Goal: Information Seeking & Learning: Find specific fact

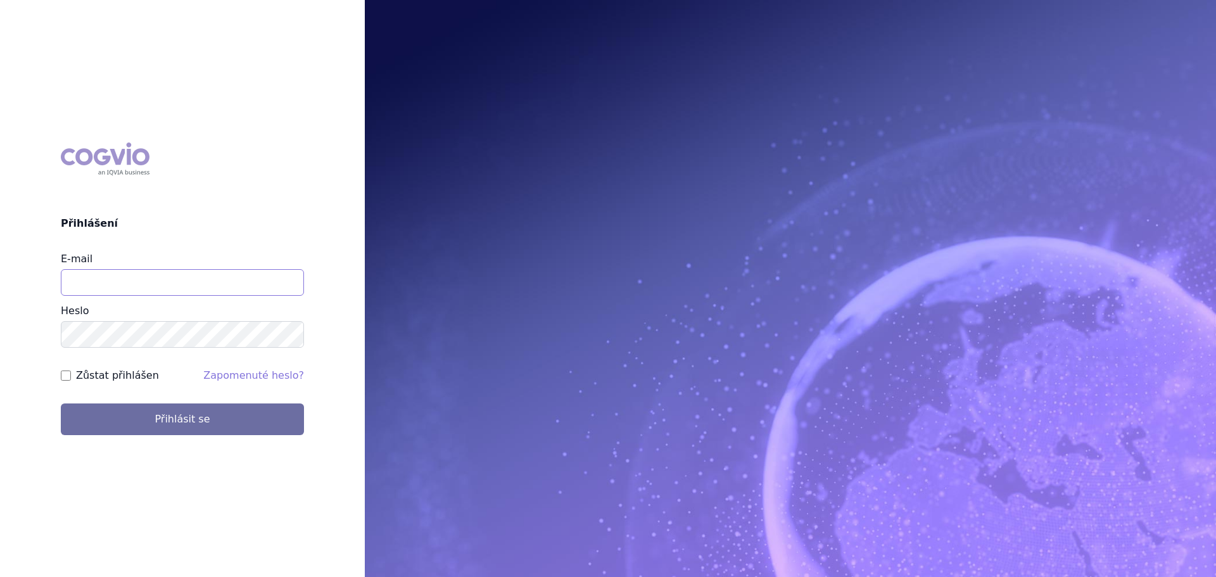
click at [118, 286] on input "E-mail" at bounding box center [182, 282] width 243 height 27
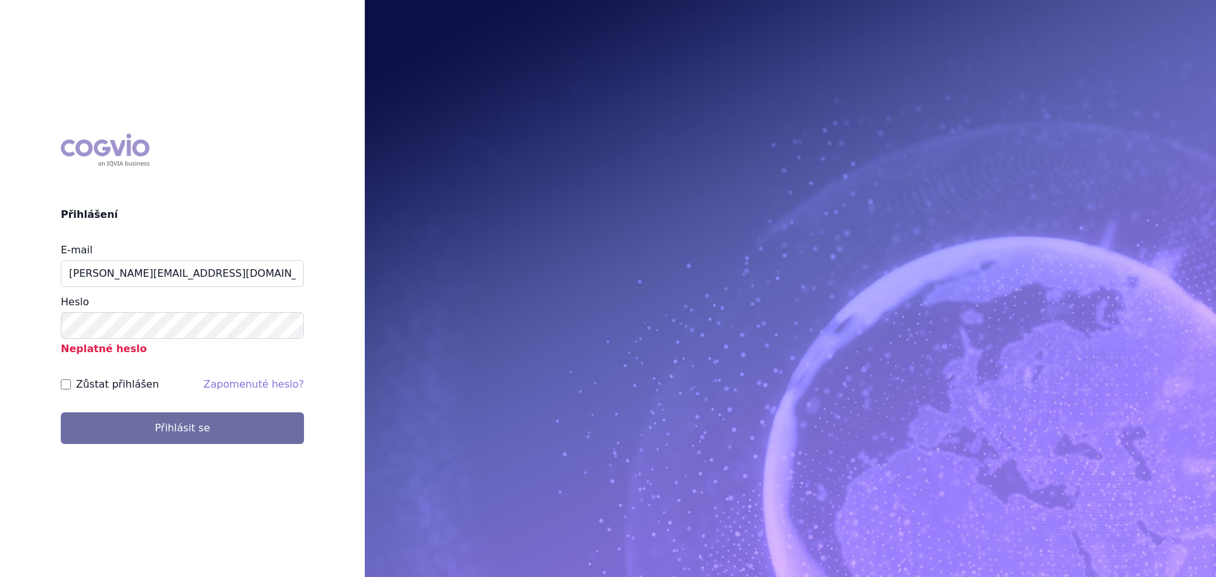
click at [126, 342] on p "Neplatné heslo" at bounding box center [182, 348] width 243 height 18
click at [61, 412] on button "Přihlásit se" at bounding box center [182, 428] width 243 height 32
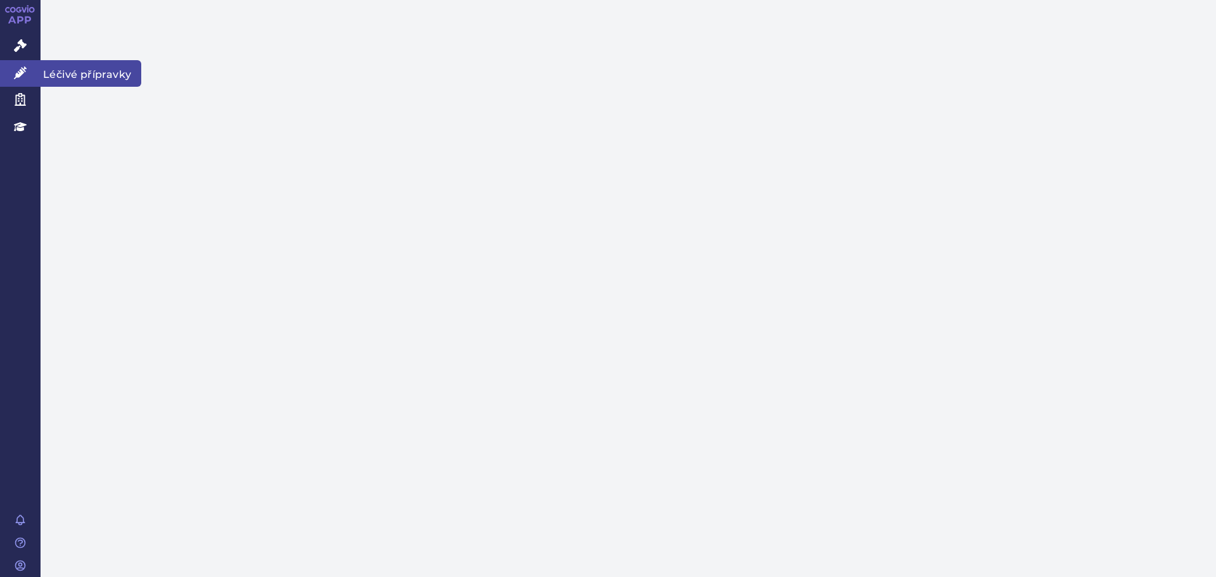
click at [24, 71] on icon at bounding box center [20, 72] width 13 height 13
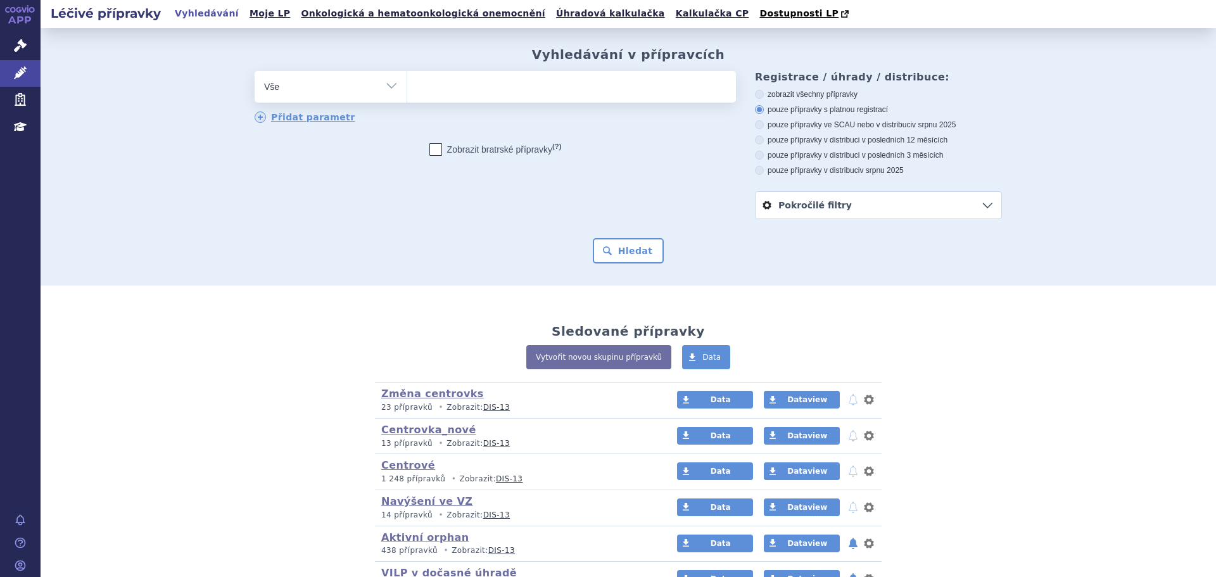
click at [322, 90] on select "Vše Přípravek/SUKL kód MAH VPOIS ATC/Aktivní látka Léková forma Síla" at bounding box center [331, 85] width 152 height 28
select select "filter-reference-group"
click at [255, 72] on select "Vše Přípravek/SUKL kód MAH VPOIS ATC/Aktivní látka Léková forma Síla" at bounding box center [331, 85] width 152 height 28
click at [444, 95] on ul at bounding box center [571, 84] width 329 height 27
click at [407, 95] on select at bounding box center [407, 86] width 1 height 32
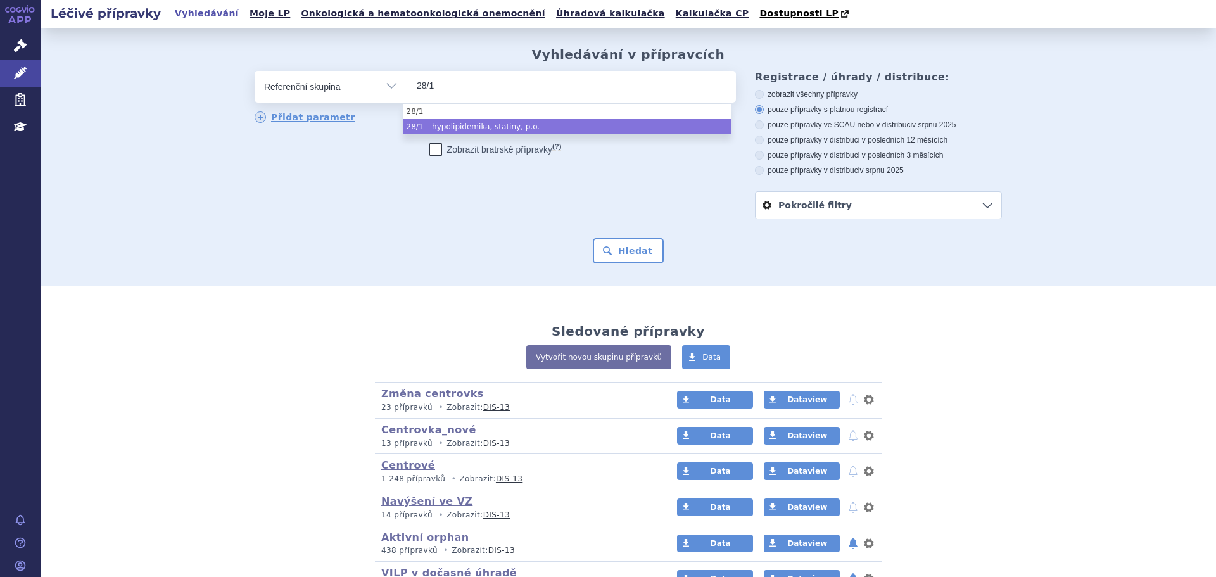
type input "28/1"
select select "cf6da88d-e17b-4311-82dc-9f28fa034db1"
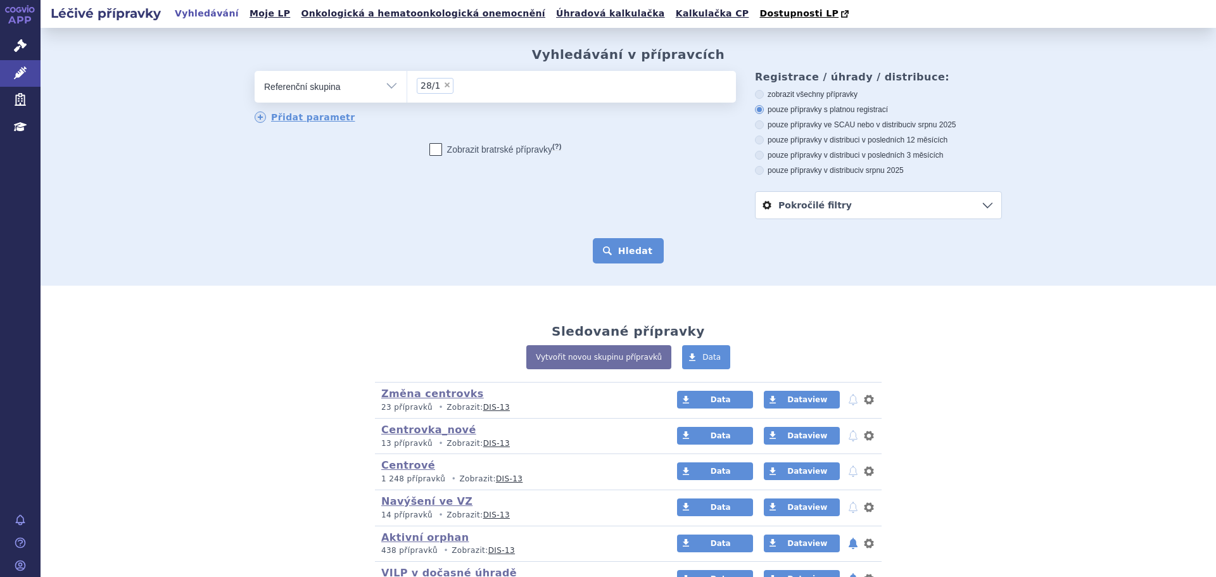
click at [636, 243] on button "Hledat" at bounding box center [629, 250] width 72 height 25
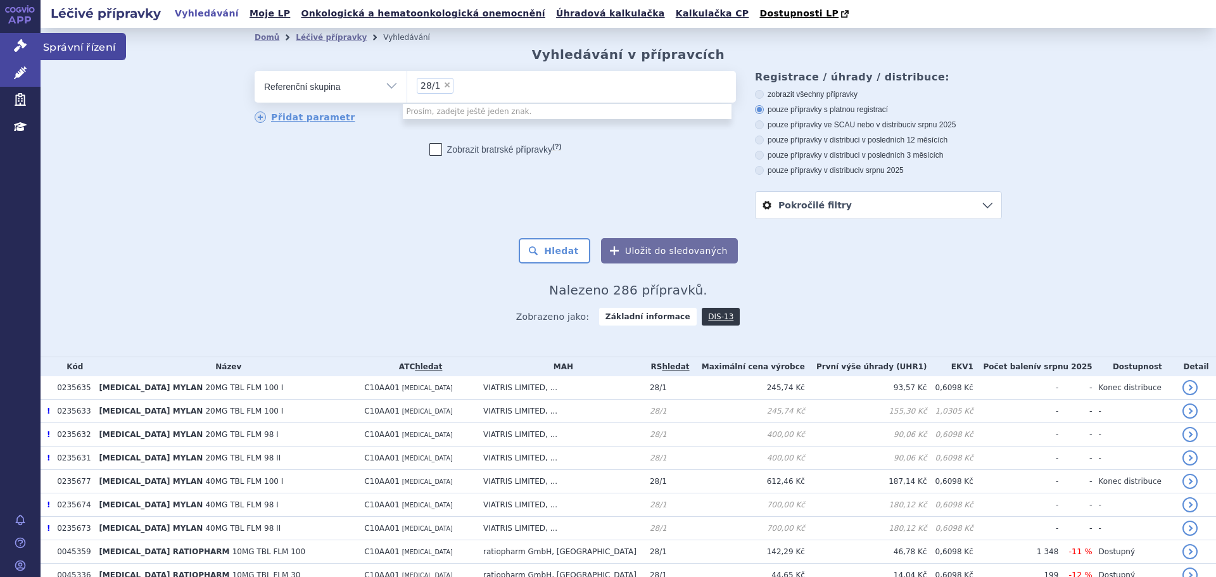
click at [24, 36] on link "Správní řízení" at bounding box center [20, 46] width 41 height 27
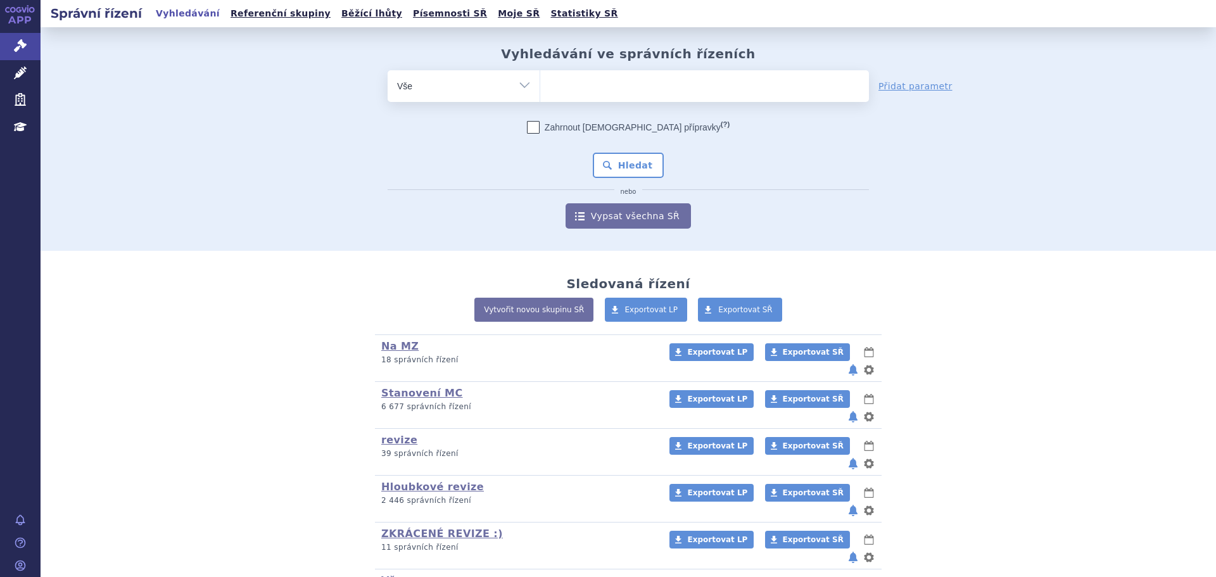
click at [493, 89] on select "Vše Spisová značka Typ SŘ Přípravek/SUKL kód Účastník/Držitel" at bounding box center [464, 84] width 152 height 28
click at [514, 80] on select "Vše Spisová značka Typ SŘ Přípravek/SUKL kód Účastník/Držitel" at bounding box center [464, 84] width 152 height 28
click at [517, 84] on select "Vše Spisová značka Typ SŘ Přípravek/SUKL kód Účastník/Držitel" at bounding box center [464, 84] width 152 height 28
click at [388, 70] on select "Vše Spisová značka Typ SŘ Přípravek/SUKL kód Účastník/Držitel" at bounding box center [464, 84] width 152 height 28
click at [491, 85] on select "Vše Spisová značka Typ SŘ Přípravek/SUKL kód Účastník/Držitel" at bounding box center [464, 84] width 152 height 28
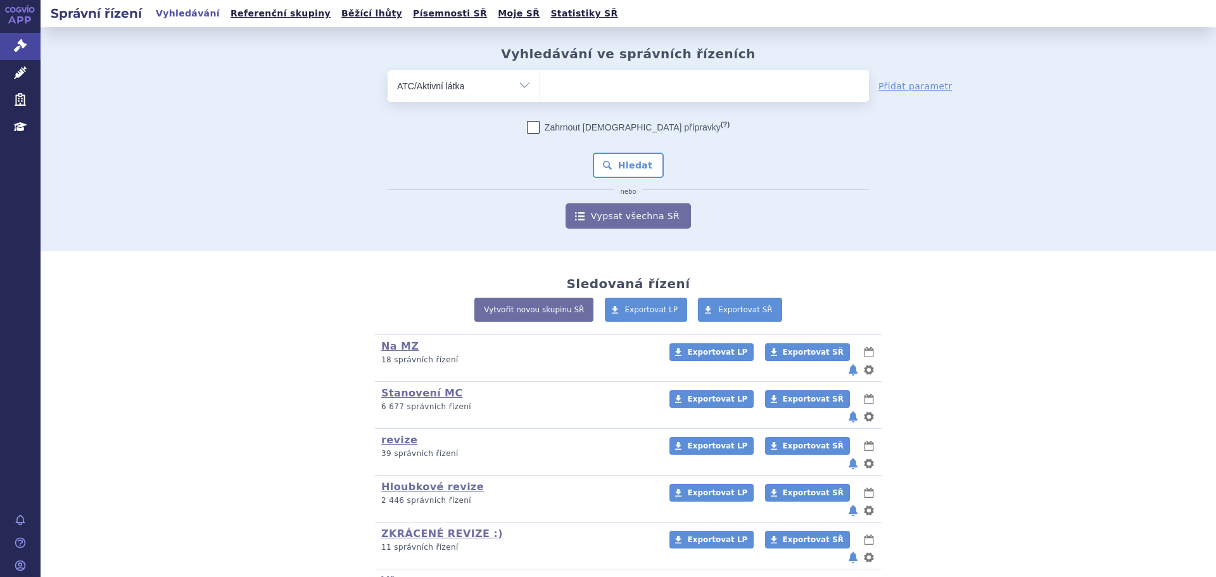
select select "filter-reference-group"
click at [388, 70] on select "Vše Spisová značka Typ SŘ Přípravek/SUKL kód Účastník/Držitel" at bounding box center [464, 84] width 152 height 28
click at [581, 91] on ul at bounding box center [704, 83] width 329 height 27
click at [540, 91] on select at bounding box center [539, 86] width 1 height 32
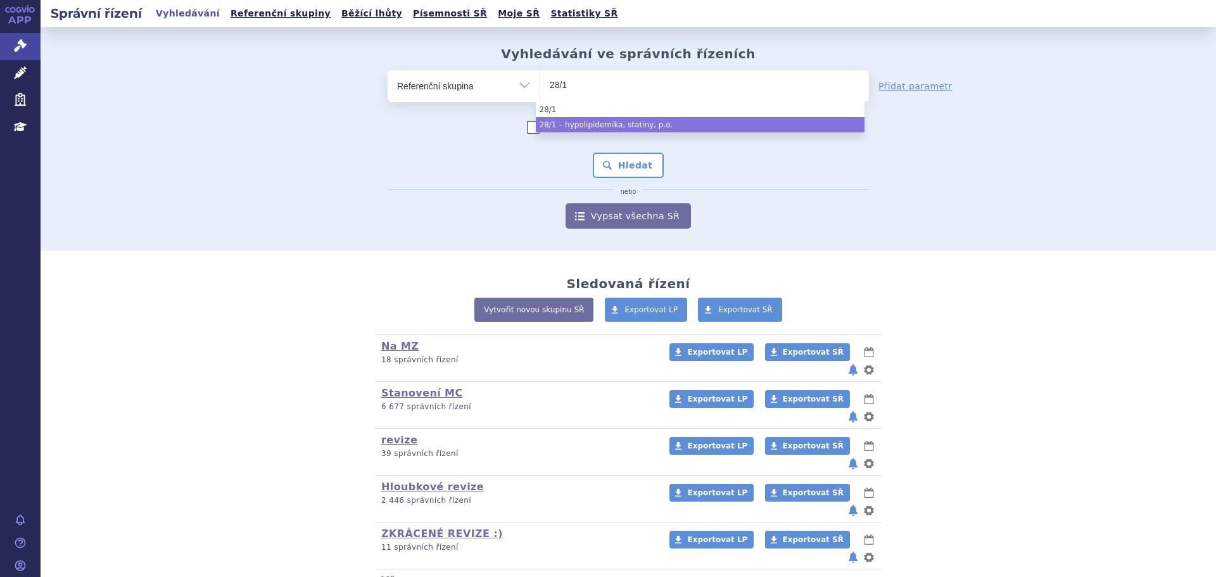
type input "28/1"
select select "cf6da88d-e17b-4311-82dc-9f28fa034db1"
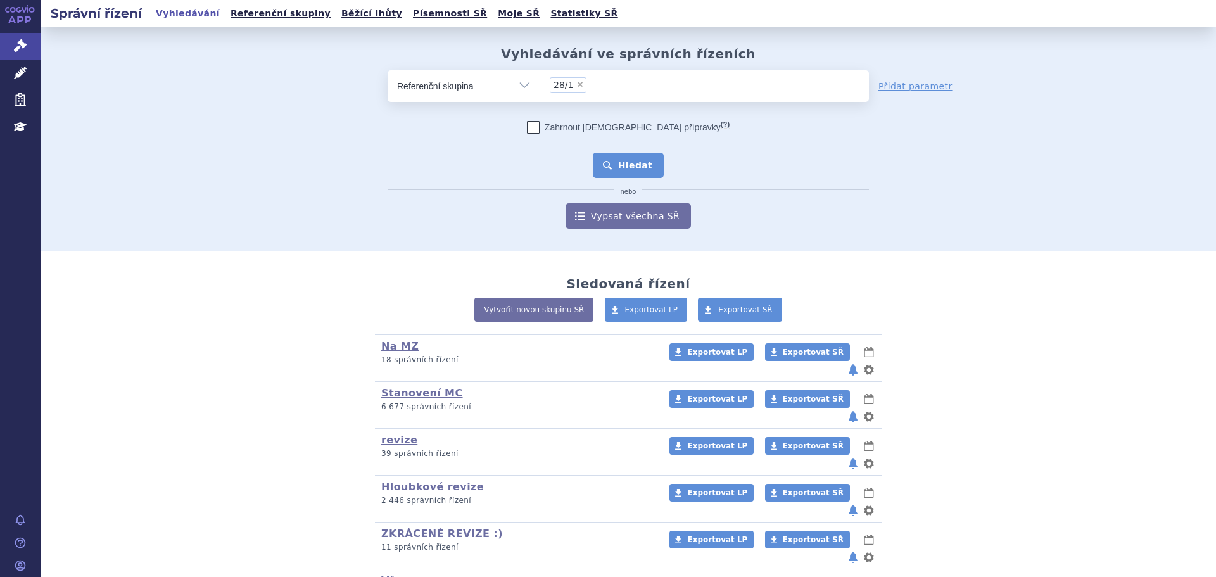
click at [628, 165] on button "Hledat" at bounding box center [629, 165] width 72 height 25
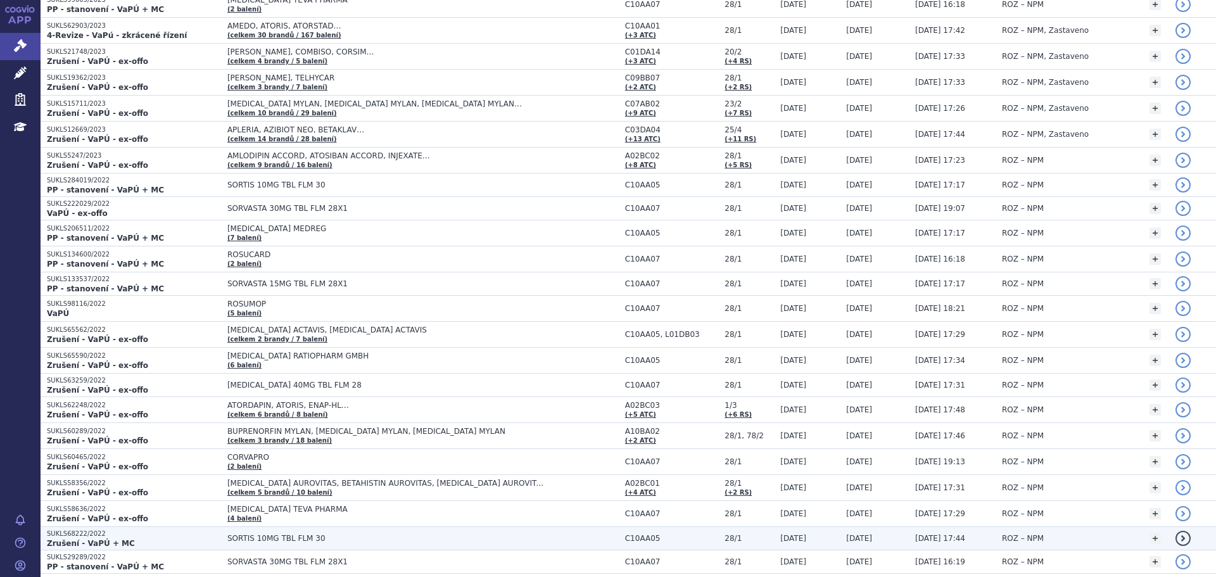
scroll to position [2325, 0]
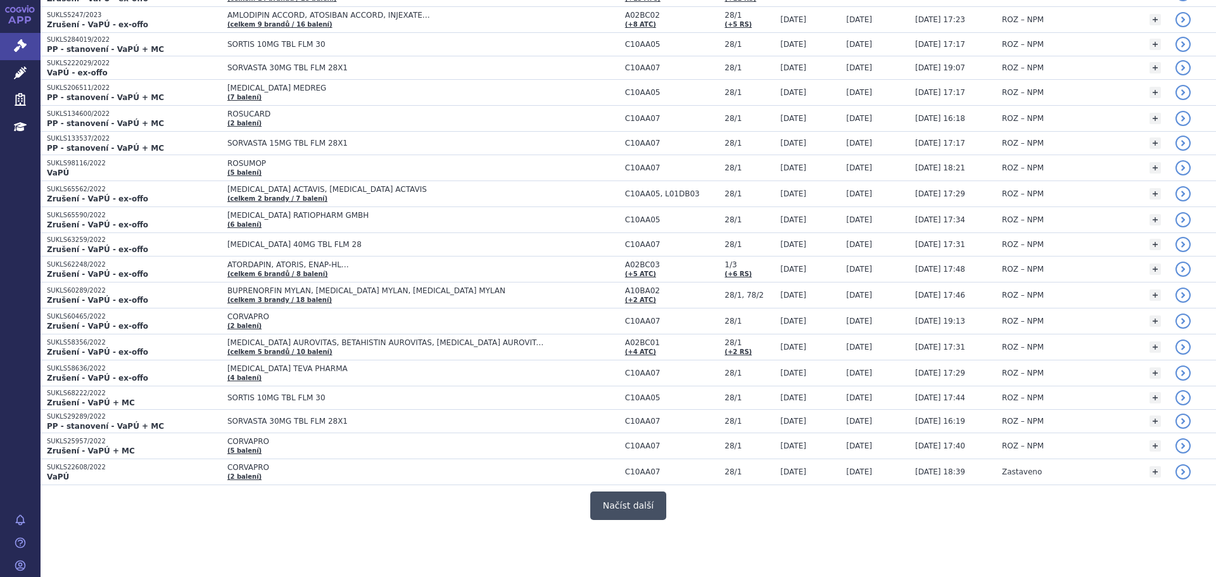
click at [619, 501] on button "Načíst další" at bounding box center [628, 505] width 76 height 28
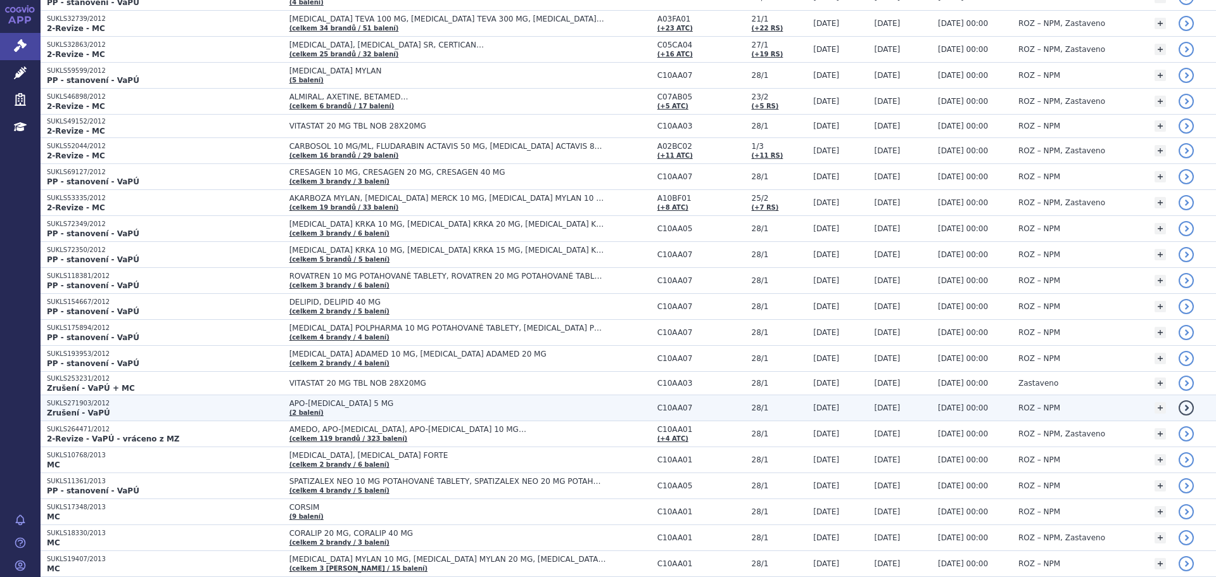
scroll to position [3338, 0]
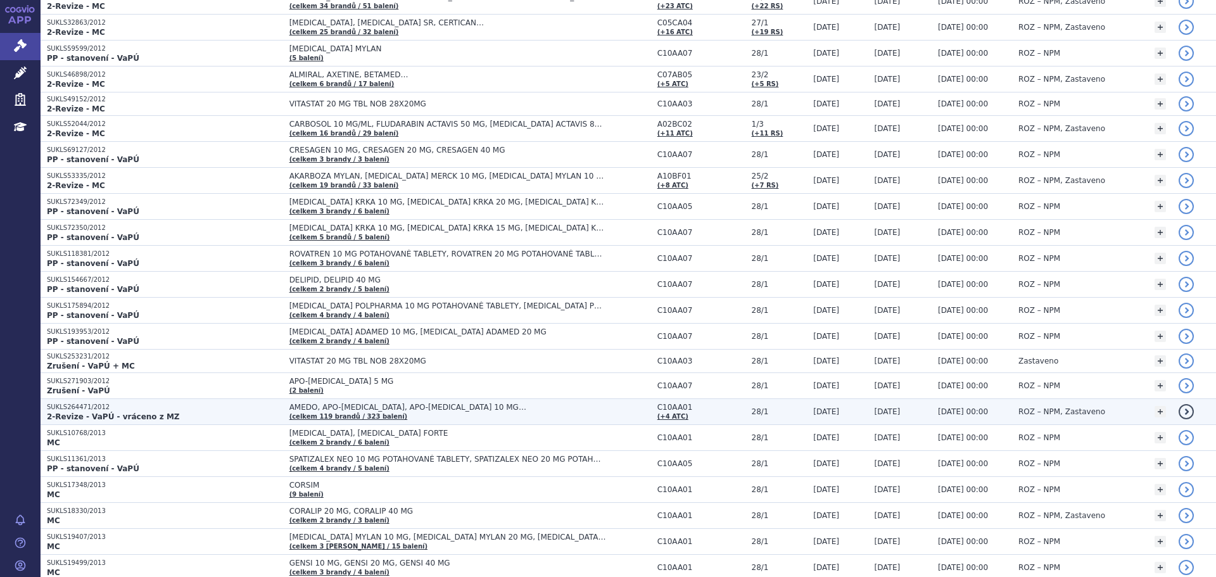
click at [170, 407] on p "SUKLS264471/2012" at bounding box center [165, 407] width 236 height 9
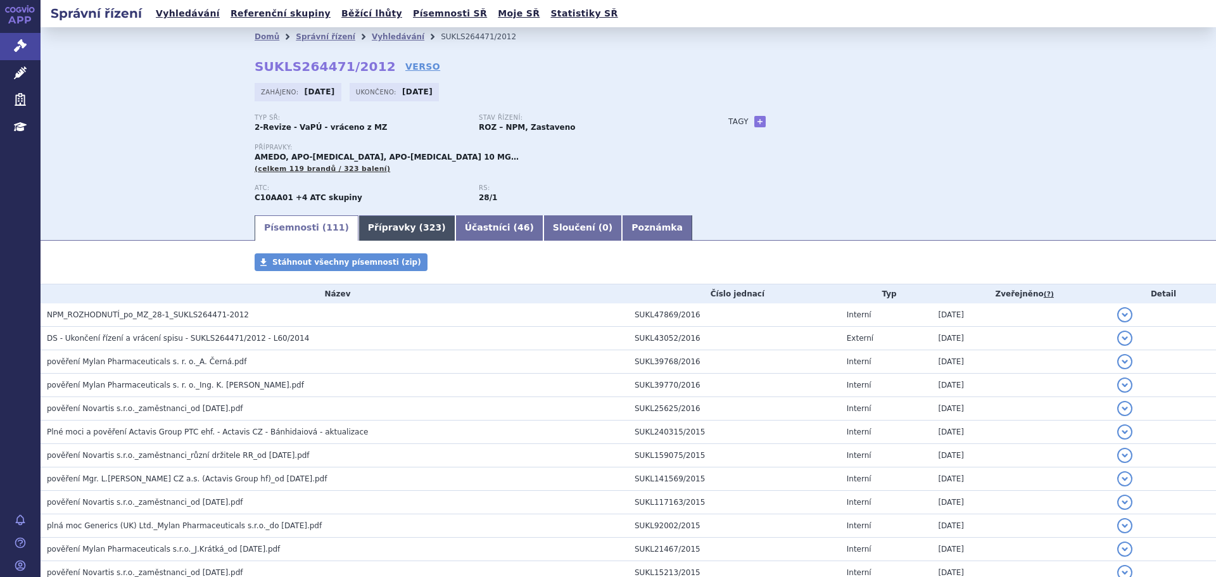
click at [423, 229] on span "323" at bounding box center [432, 227] width 18 height 10
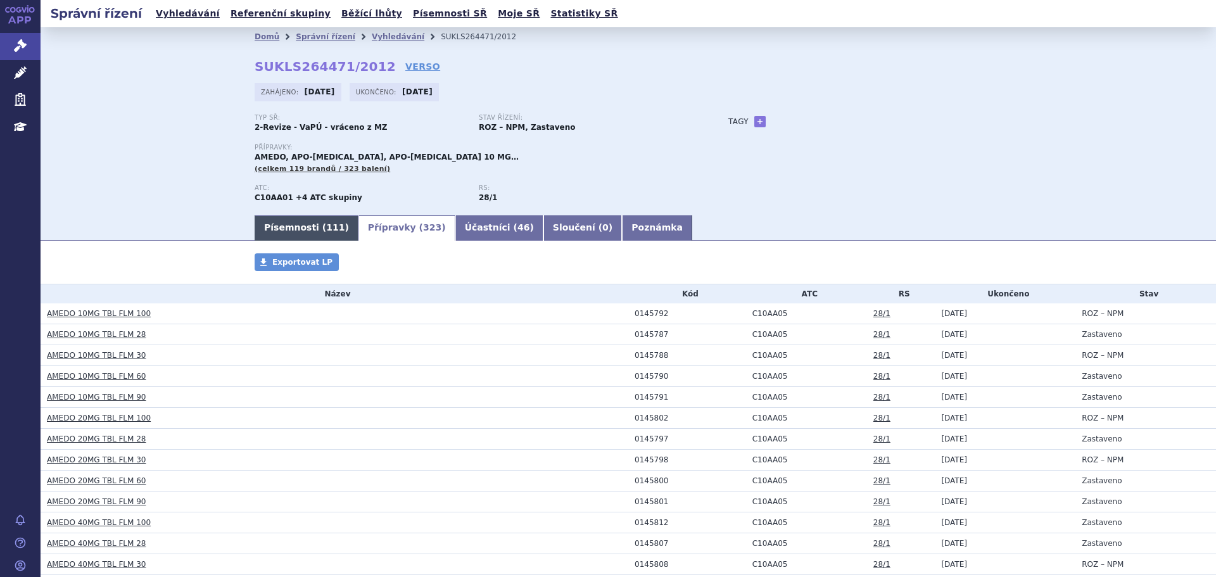
click at [272, 224] on link "Písemnosti ( 111 )" at bounding box center [307, 227] width 104 height 25
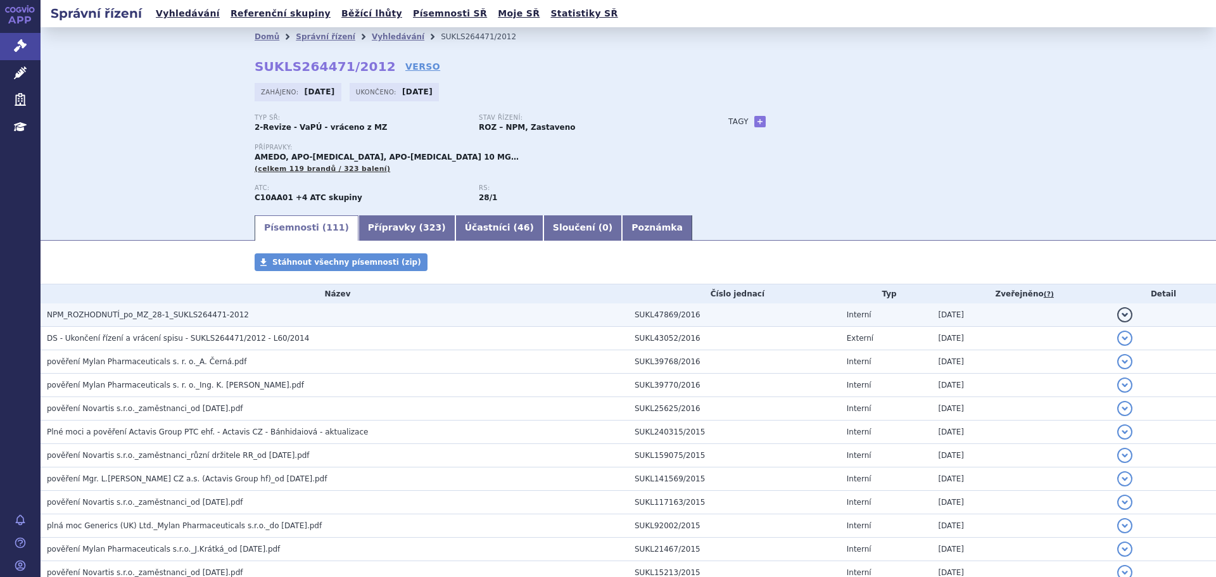
click at [155, 307] on td "NPM_ROZHODNUTÍ_po_MZ_28-1_SUKLS264471-2012" at bounding box center [335, 314] width 588 height 23
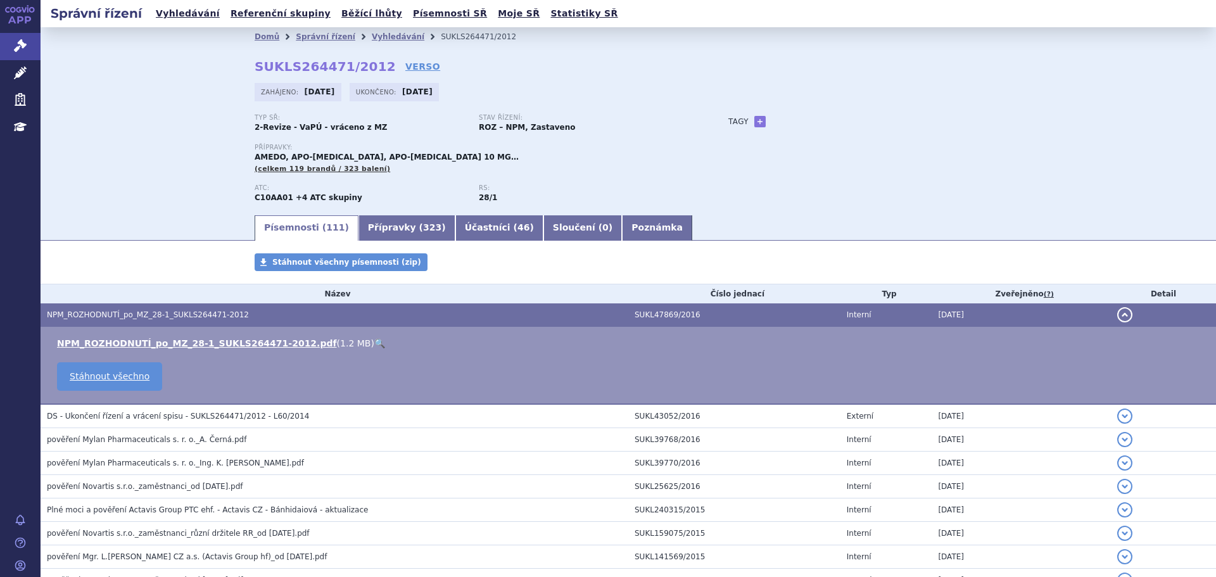
click at [374, 339] on link "🔍" at bounding box center [379, 343] width 11 height 10
click at [372, 37] on link "Vyhledávání" at bounding box center [398, 36] width 53 height 9
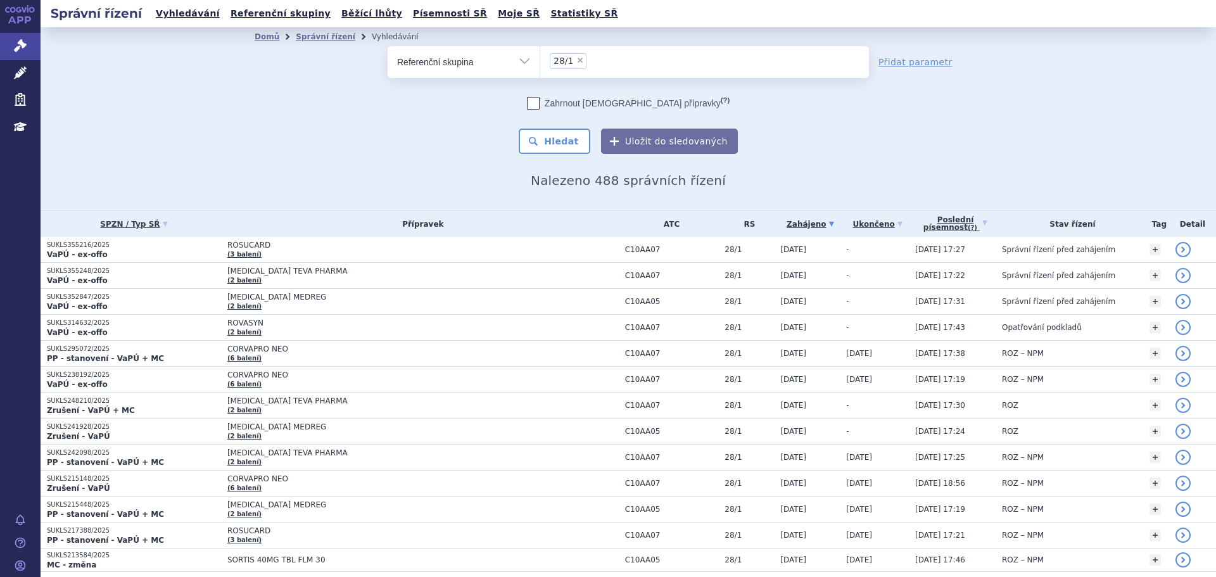
click at [590, 63] on input "28/1 × 28/1" at bounding box center [593, 61] width 7 height 16
select select
type input "28/1"
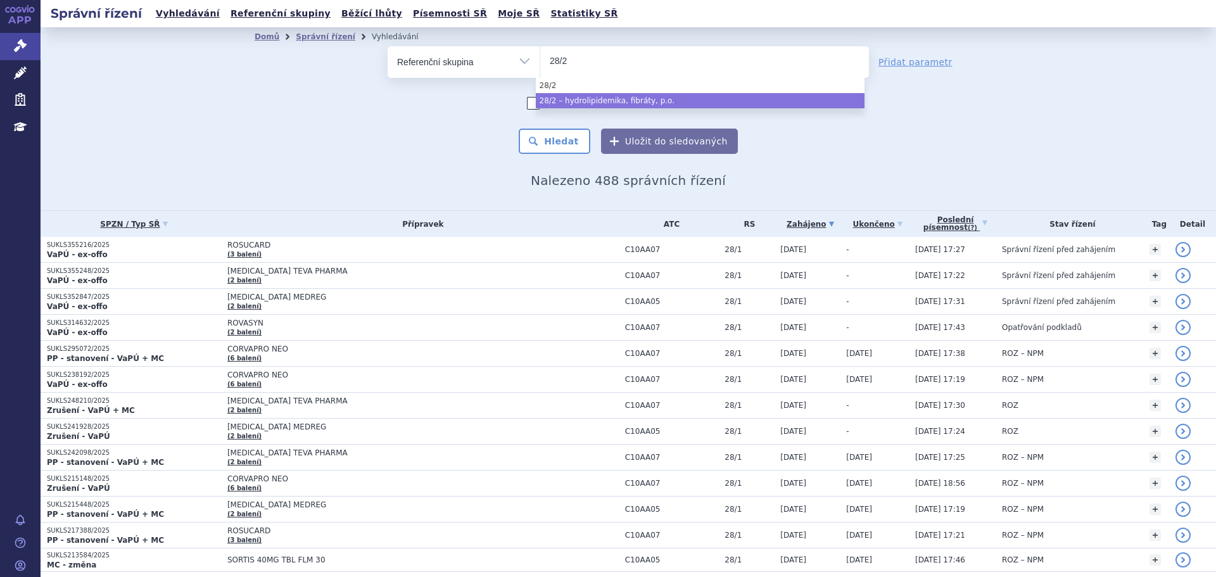
type input "28/2"
select select "c4860a3a-4c29-4132-b1d1-9e68fee9243e"
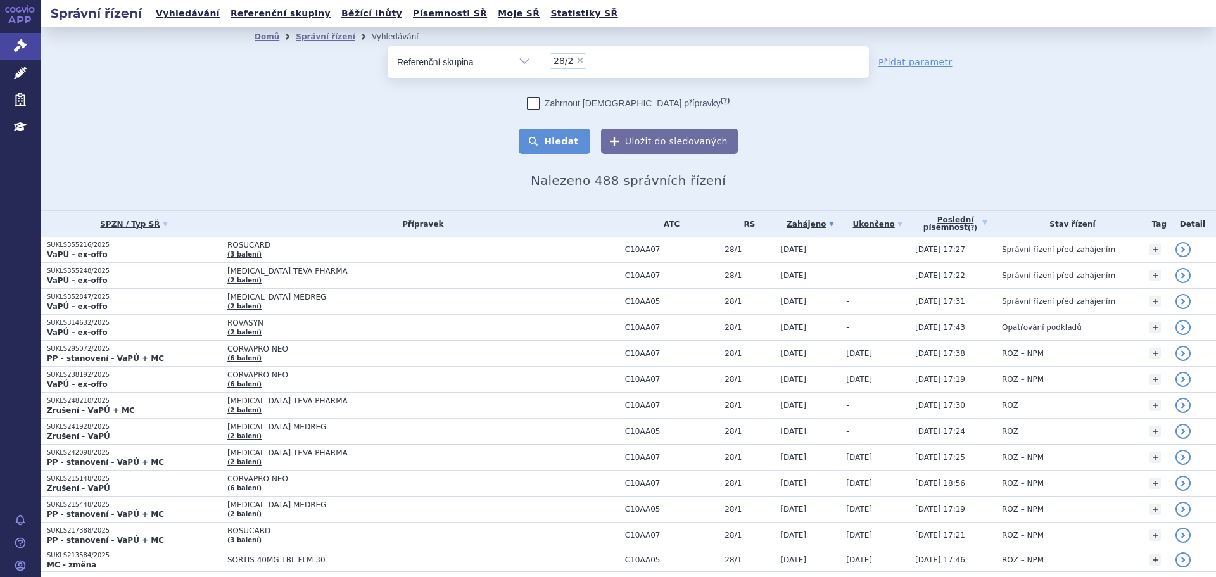
click at [579, 142] on button "Hledat" at bounding box center [555, 141] width 72 height 25
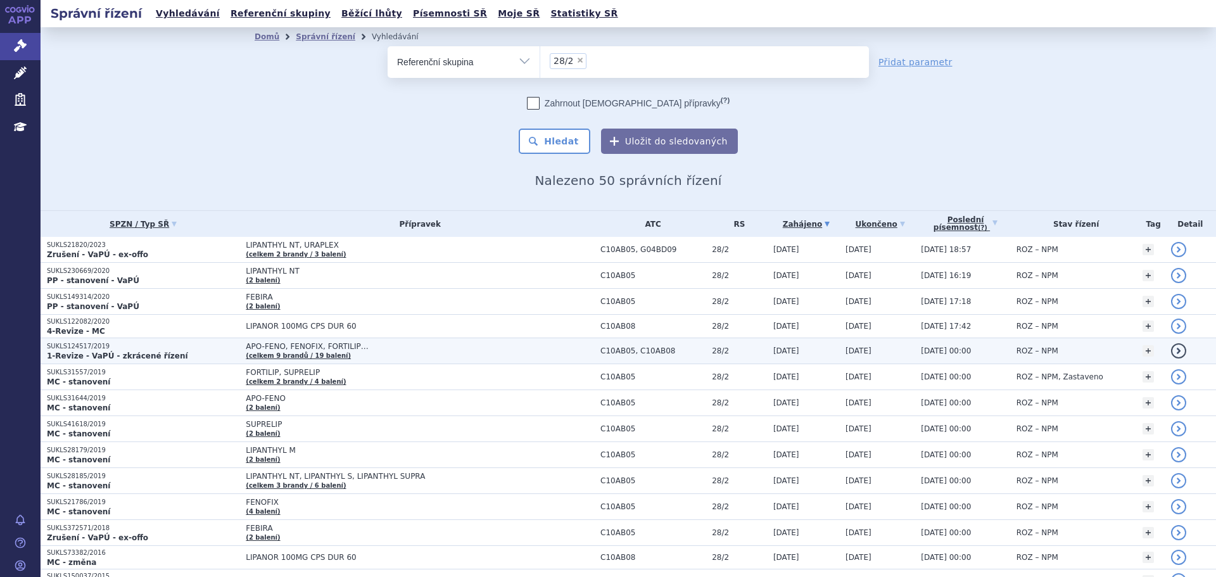
click at [189, 354] on p "1-Revize - VaPÚ - zkrácené řízení" at bounding box center [143, 356] width 192 height 10
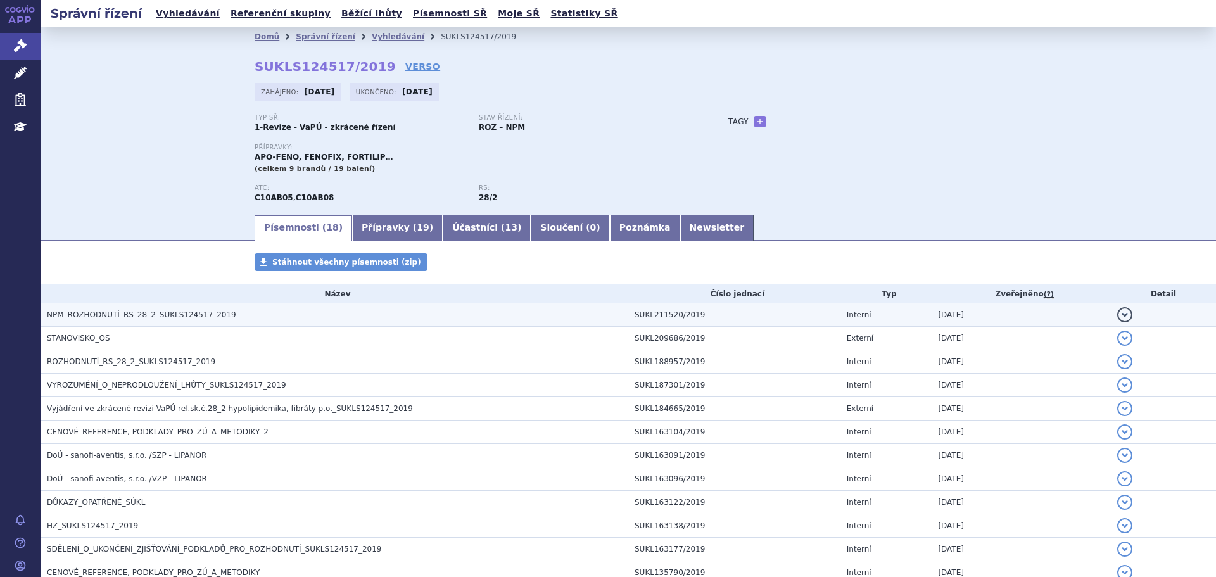
click at [161, 312] on span "NPM_ROZHODNUTÍ_RS_28_2_SUKLS124517_2019" at bounding box center [141, 314] width 189 height 9
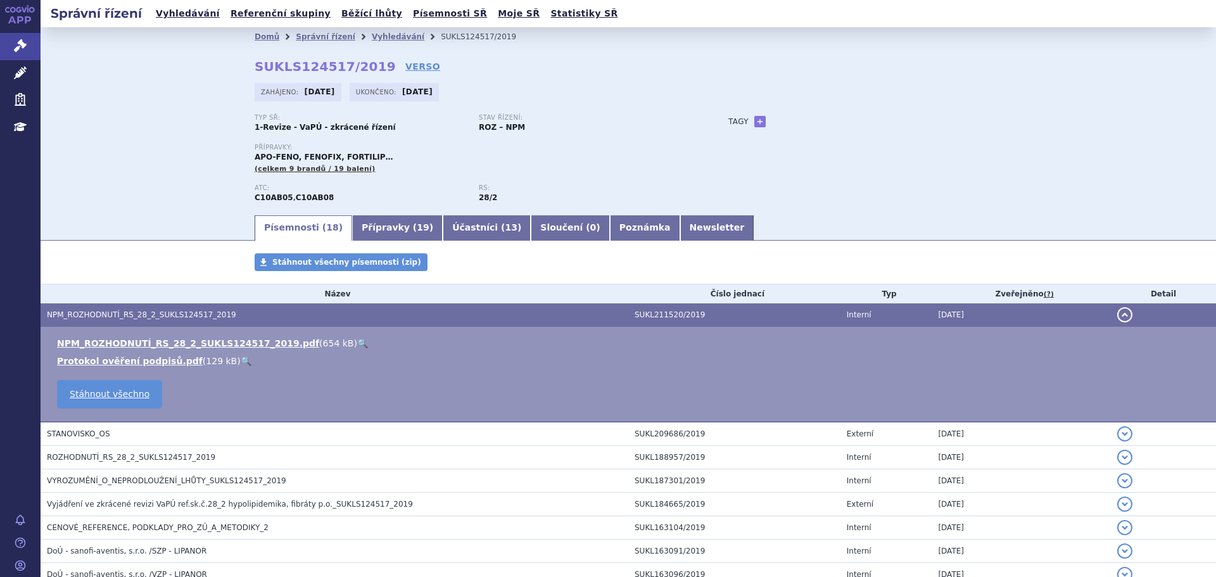
click at [357, 343] on link "🔍" at bounding box center [362, 343] width 11 height 10
